Goal: Find specific page/section: Find specific page/section

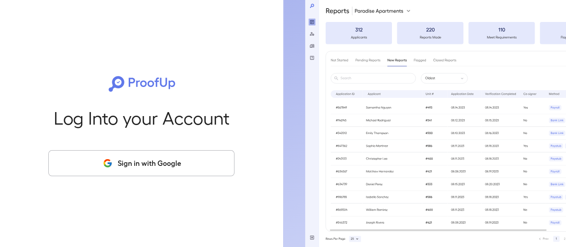
click at [158, 166] on button "Sign in with Google" at bounding box center [141, 163] width 186 height 26
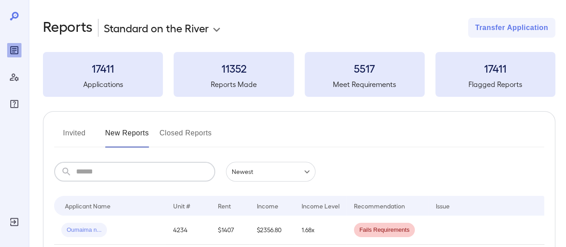
click at [130, 170] on input "text" at bounding box center [145, 172] width 139 height 20
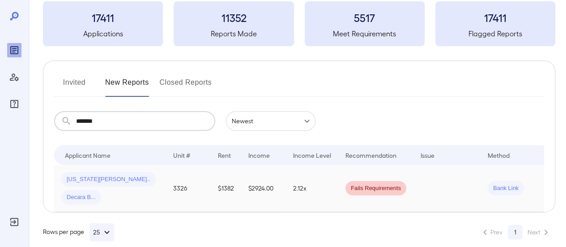
scroll to position [51, 0]
type input "*******"
click at [197, 181] on td "3326" at bounding box center [188, 187] width 45 height 47
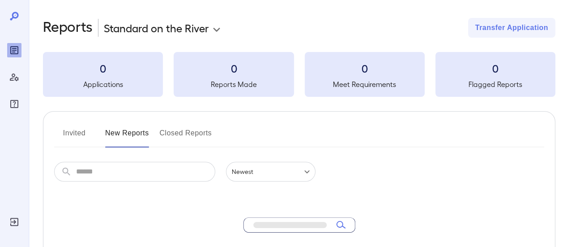
scroll to position [51, 0]
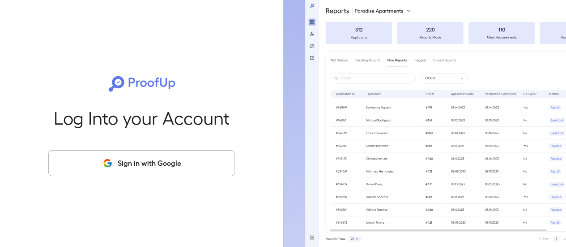
click at [156, 162] on button "Sign in with Google" at bounding box center [141, 163] width 186 height 26
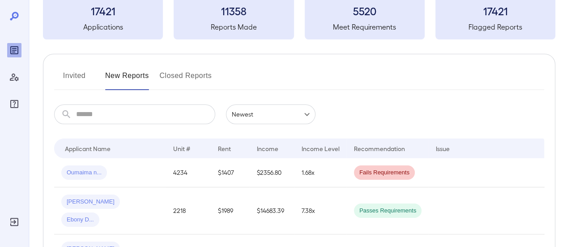
scroll to position [134, 0]
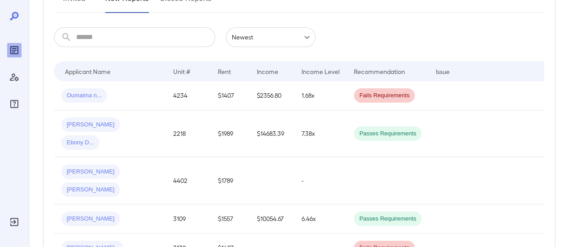
click at [113, 43] on input "text" at bounding box center [145, 37] width 139 height 20
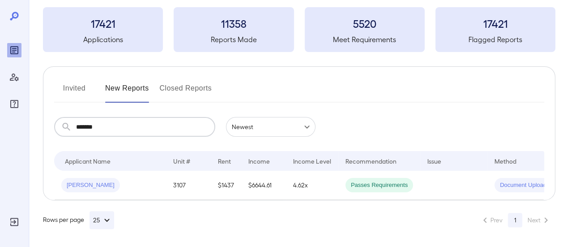
scroll to position [51, 0]
type input "******"
click at [262, 180] on td "$6644.61" at bounding box center [263, 184] width 45 height 29
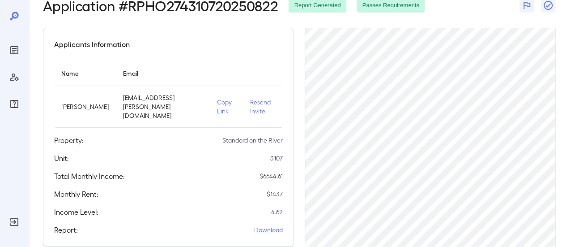
scroll to position [89, 0]
